Goal: Find specific page/section: Find specific page/section

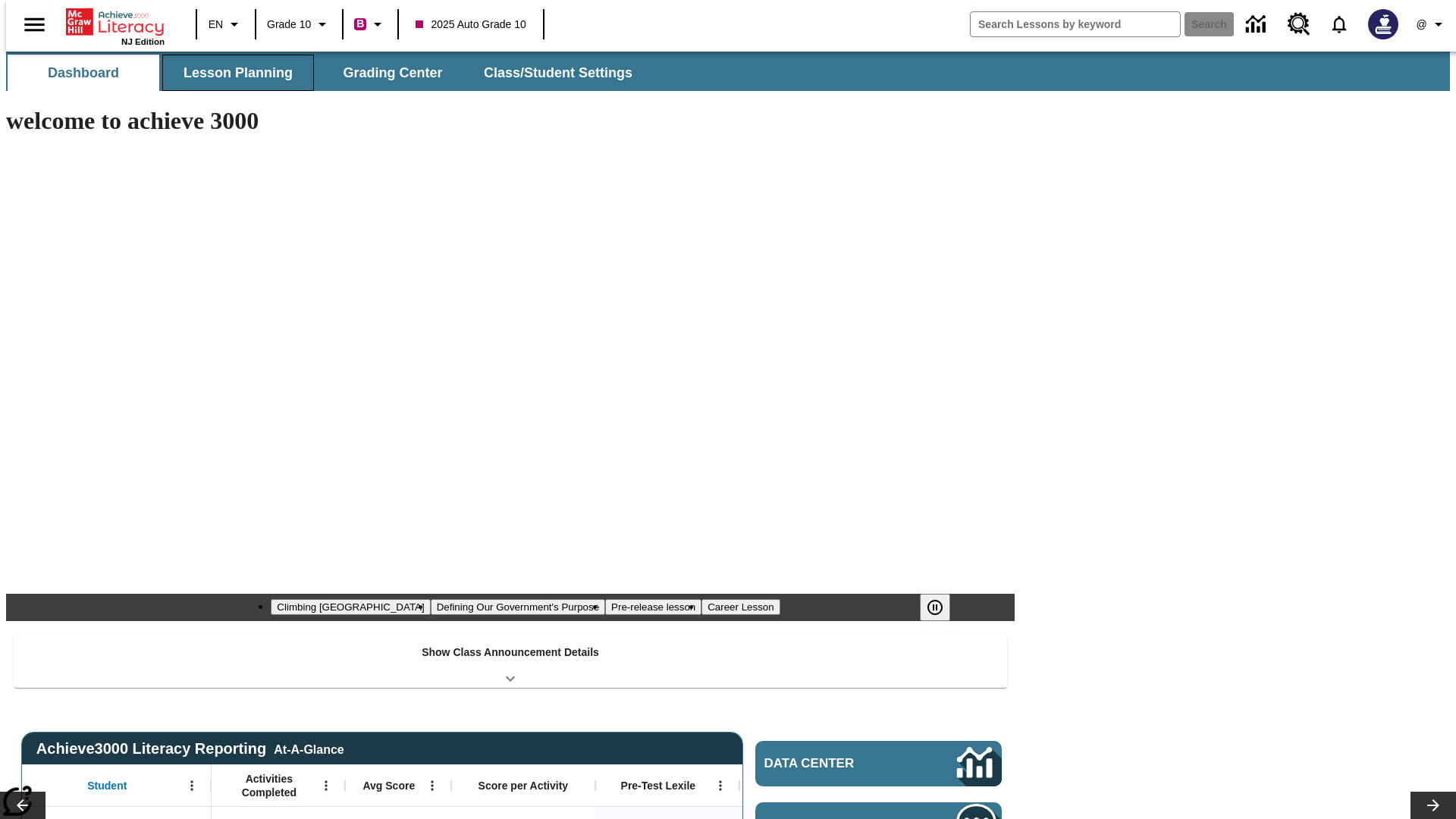
click at [232, 72] on button "Lesson Planning" at bounding box center [238, 72] width 152 height 36
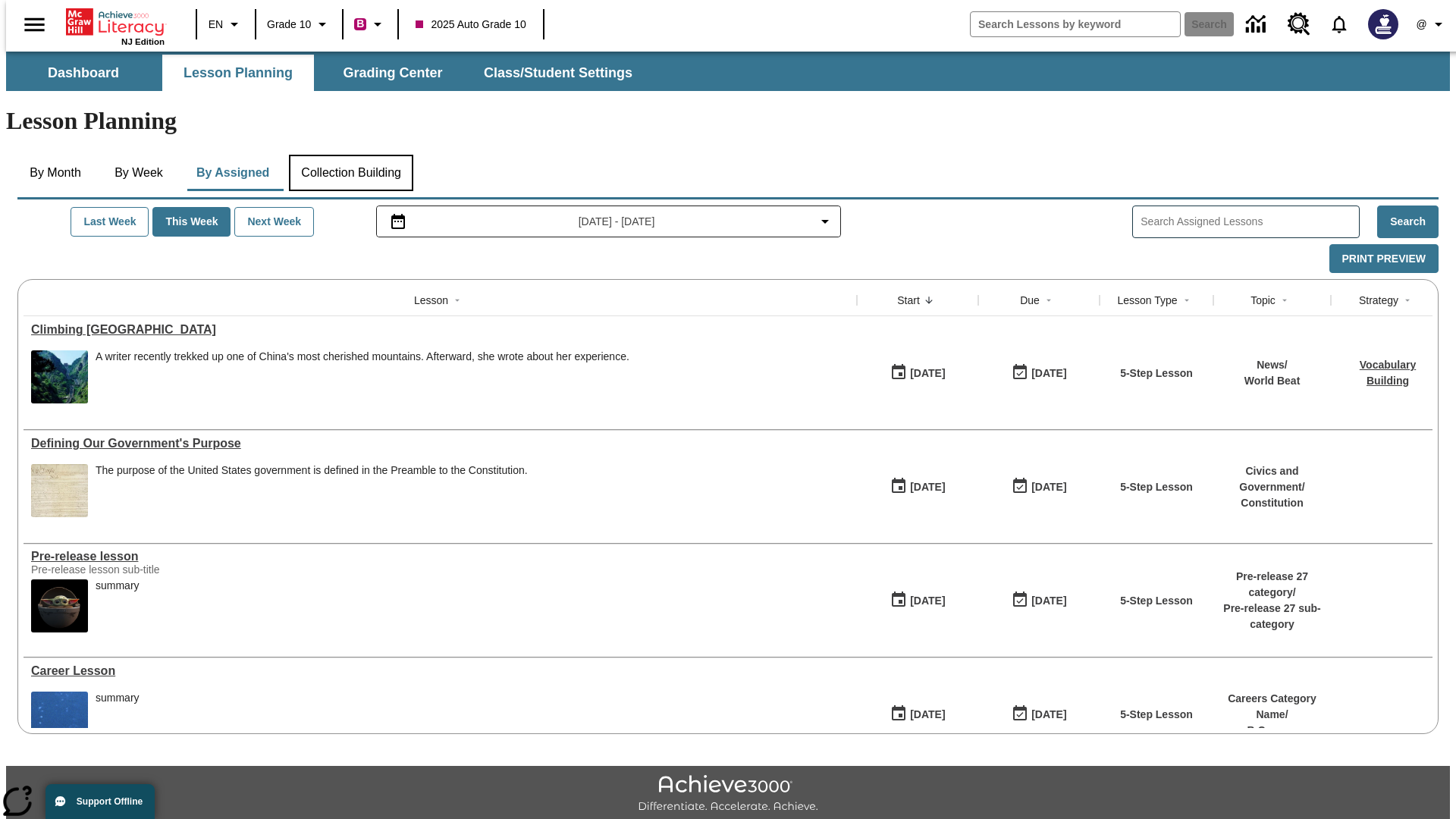
click at [351, 155] on button "Collection Building" at bounding box center [351, 172] width 124 height 36
